Goal: Information Seeking & Learning: Learn about a topic

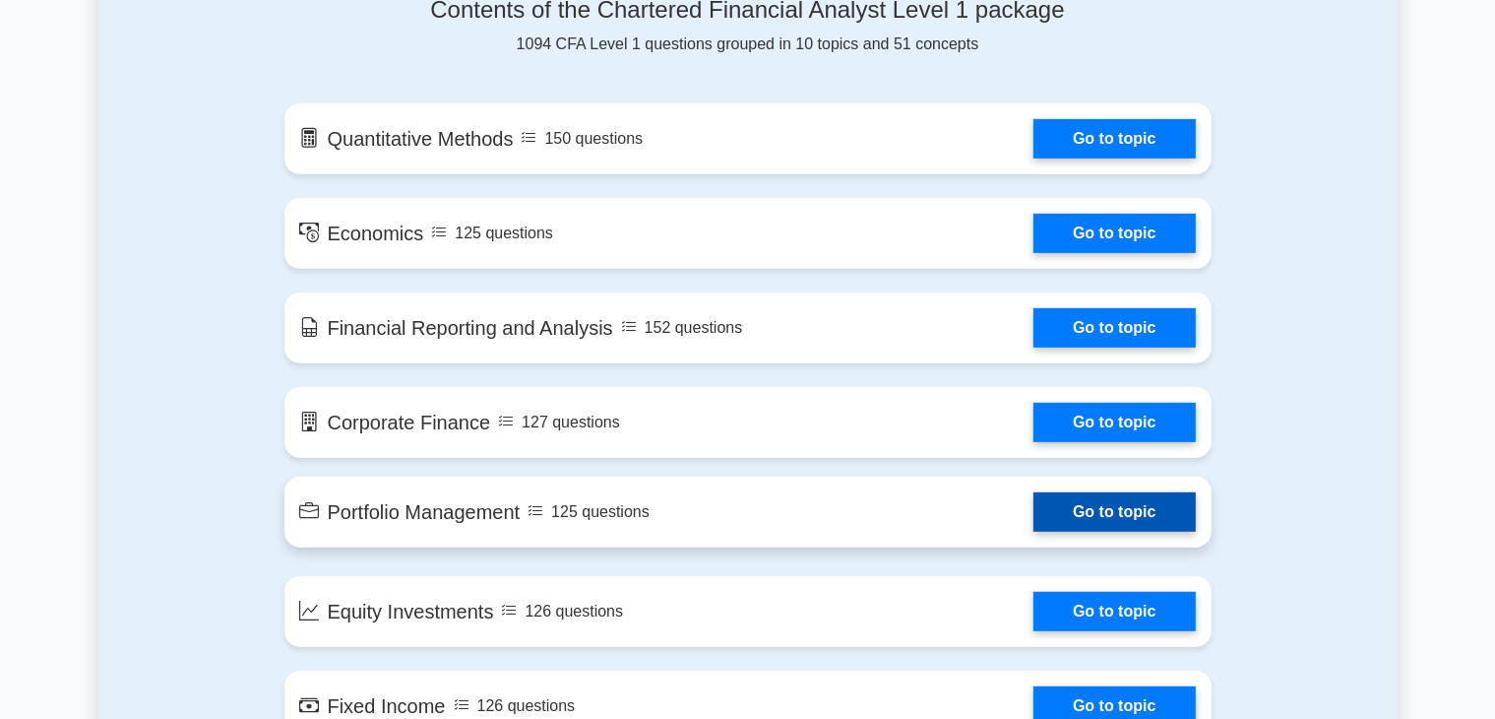
scroll to position [886, 0]
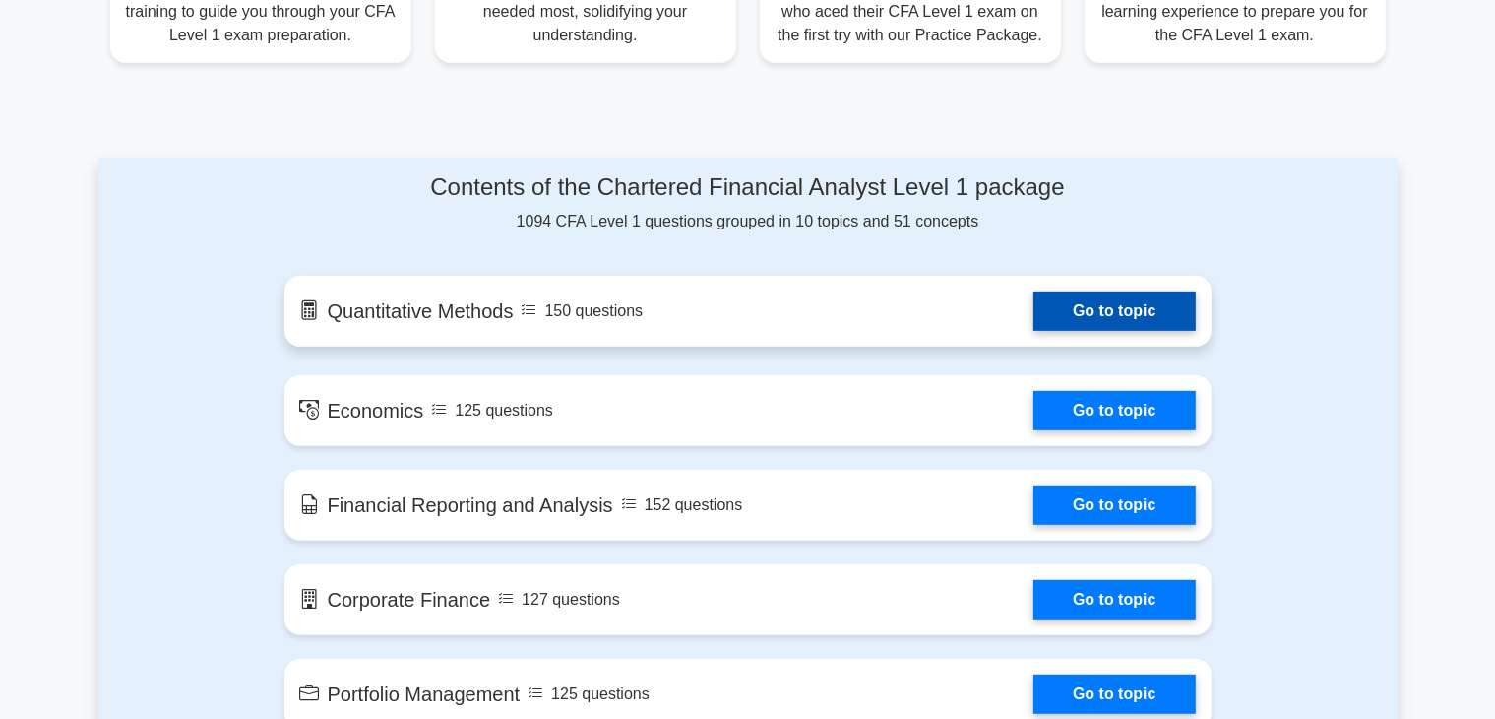
click at [1034, 316] on link "Go to topic" at bounding box center [1114, 310] width 161 height 39
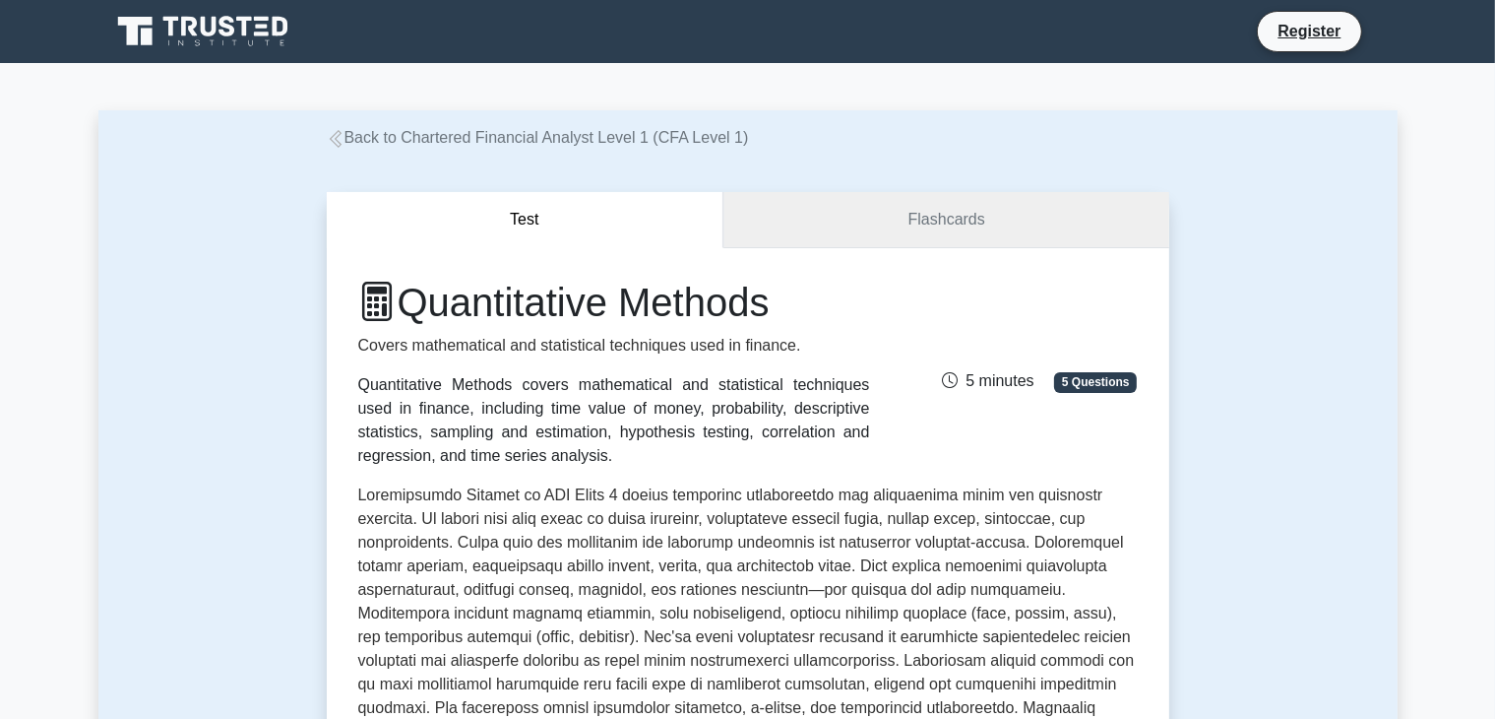
click at [865, 232] on link "Flashcards" at bounding box center [946, 220] width 445 height 56
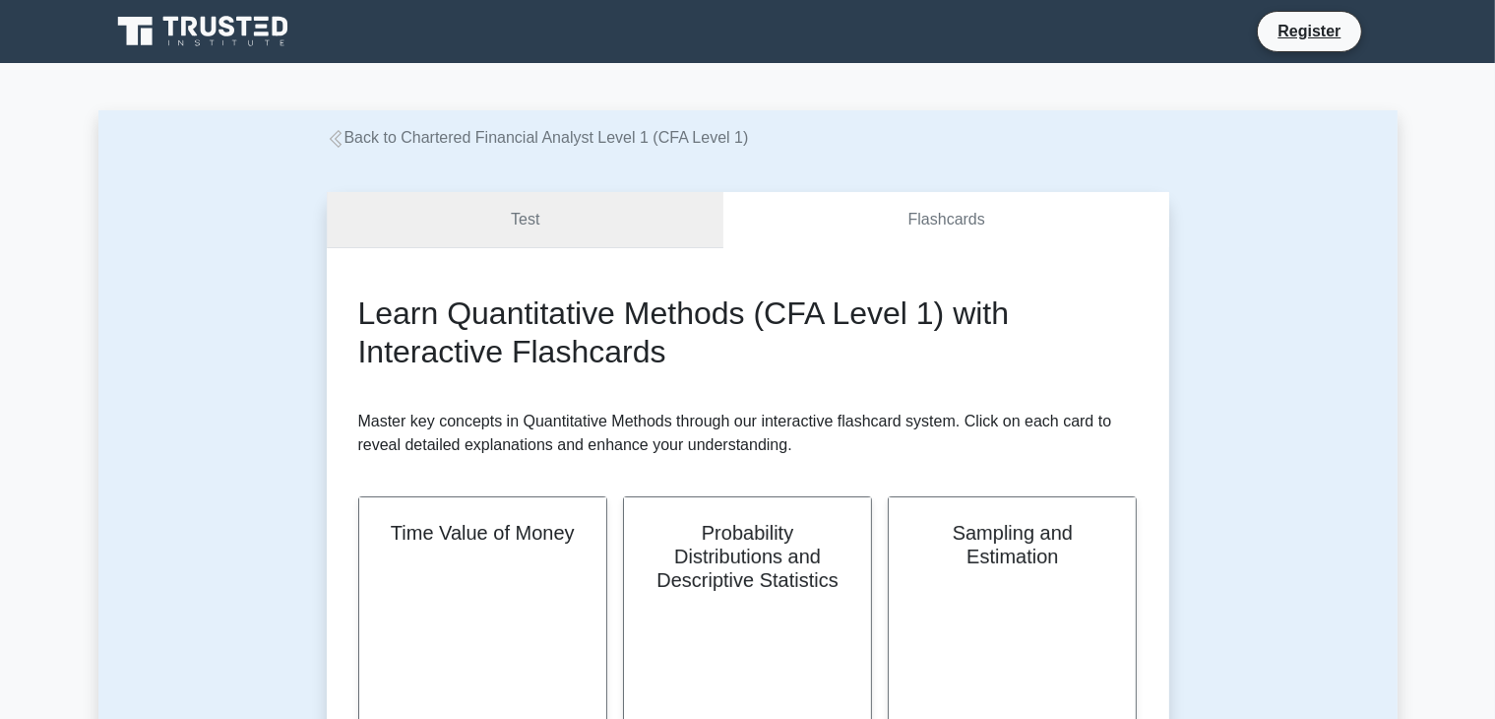
click at [559, 221] on link "Test" at bounding box center [526, 220] width 398 height 56
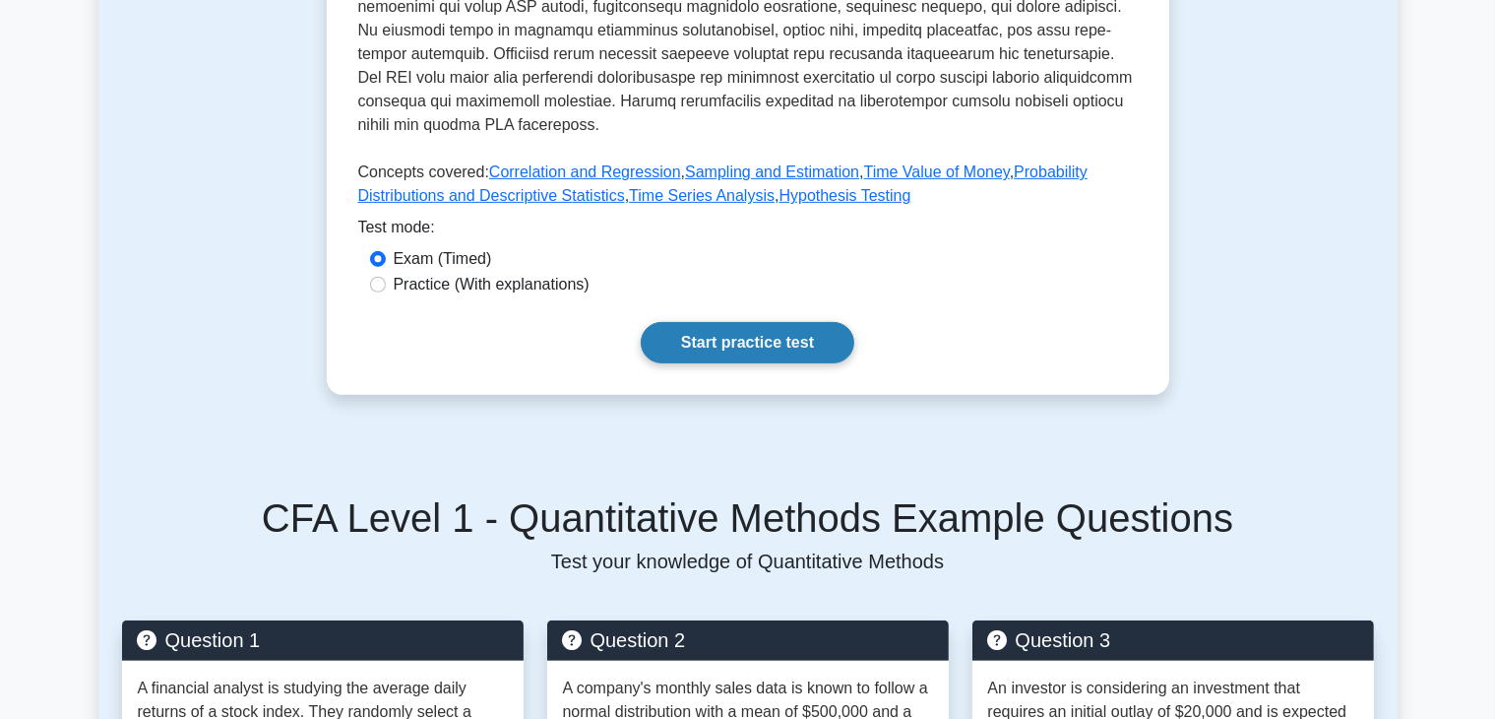
scroll to position [689, 0]
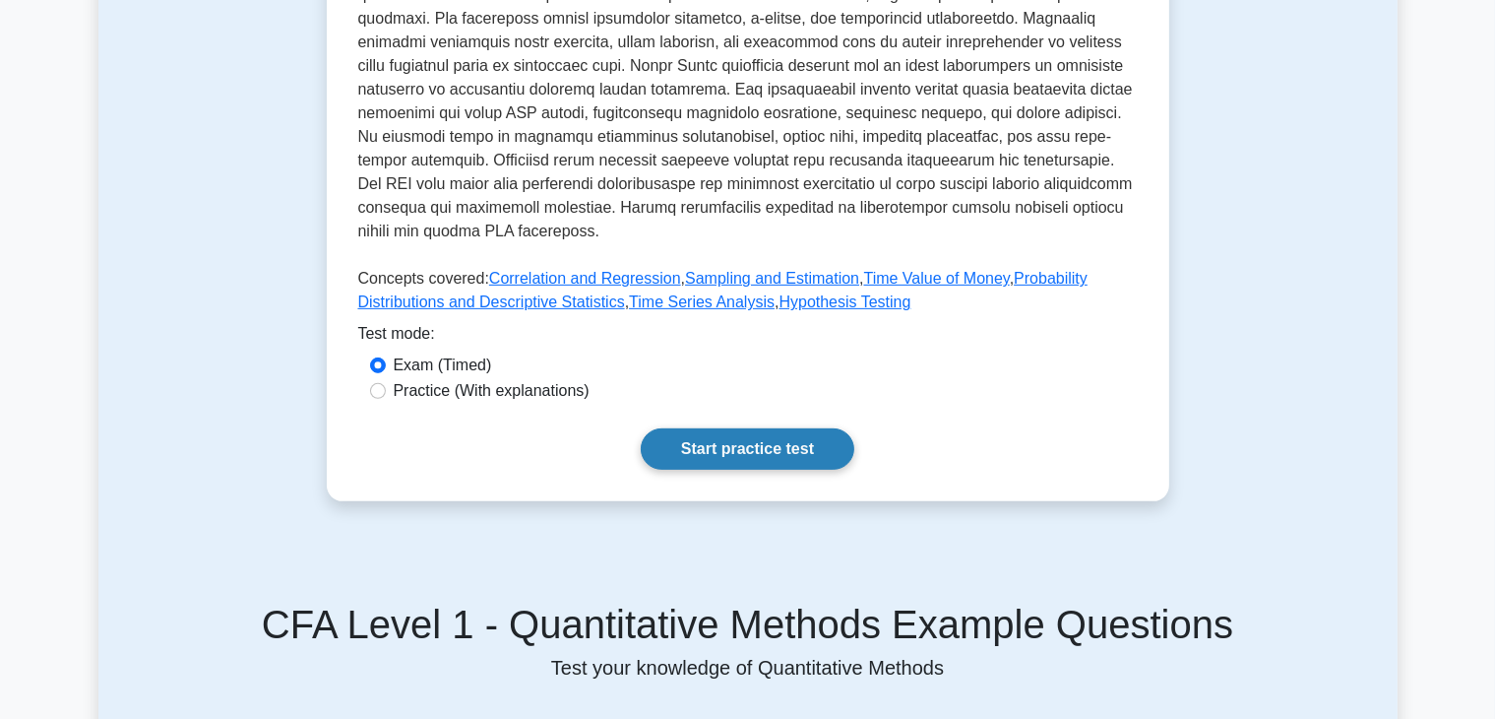
click at [767, 462] on link "Start practice test" at bounding box center [748, 448] width 214 height 41
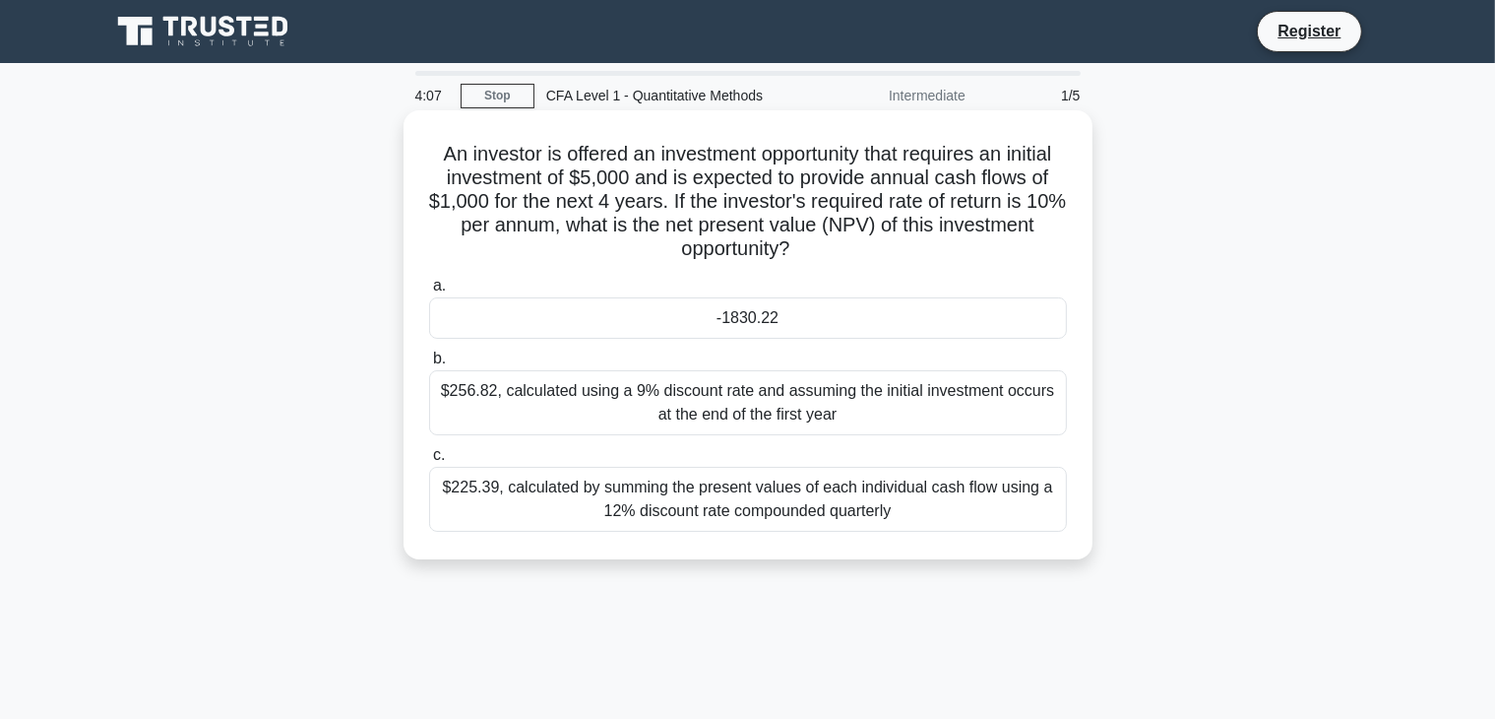
click at [798, 327] on div "-1830.22" at bounding box center [748, 317] width 638 height 41
click at [429, 292] on input "a. -1830.22" at bounding box center [429, 286] width 0 height 13
